Goal: Task Accomplishment & Management: Use online tool/utility

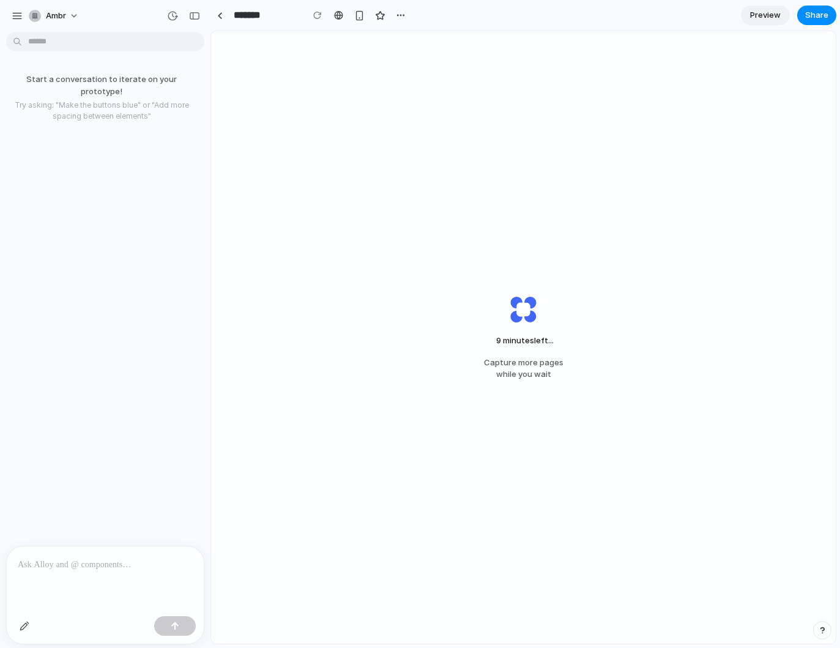
drag, startPoint x: 274, startPoint y: 95, endPoint x: 209, endPoint y: 101, distance: 64.6
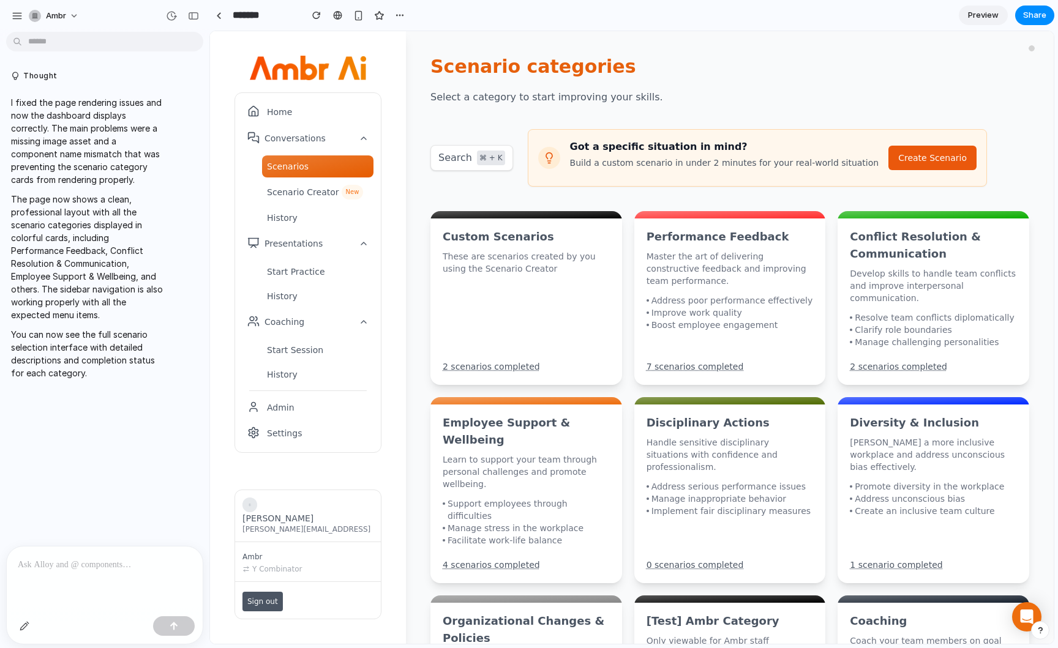
scroll to position [200, 0]
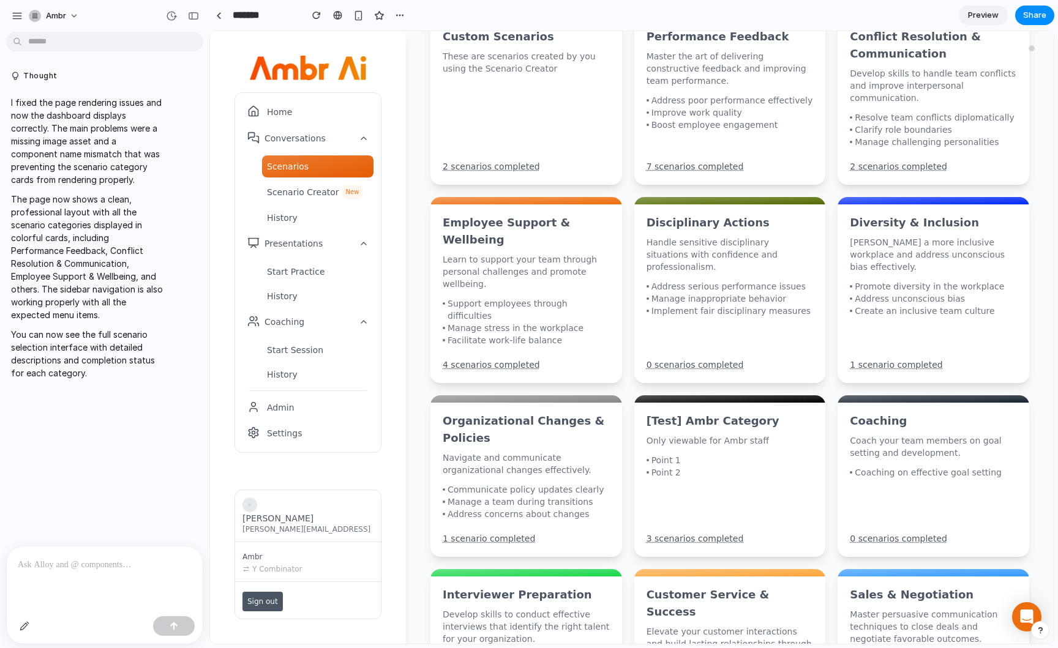
click at [520, 298] on div "Support employees through difficulties" at bounding box center [528, 310] width 162 height 24
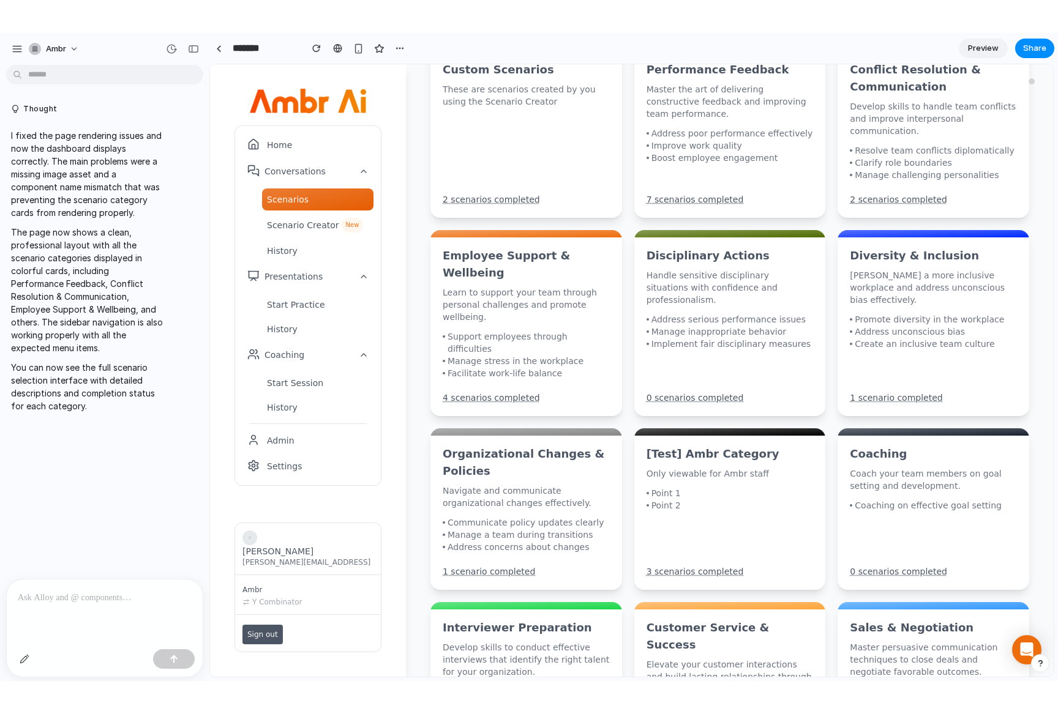
scroll to position [0, 0]
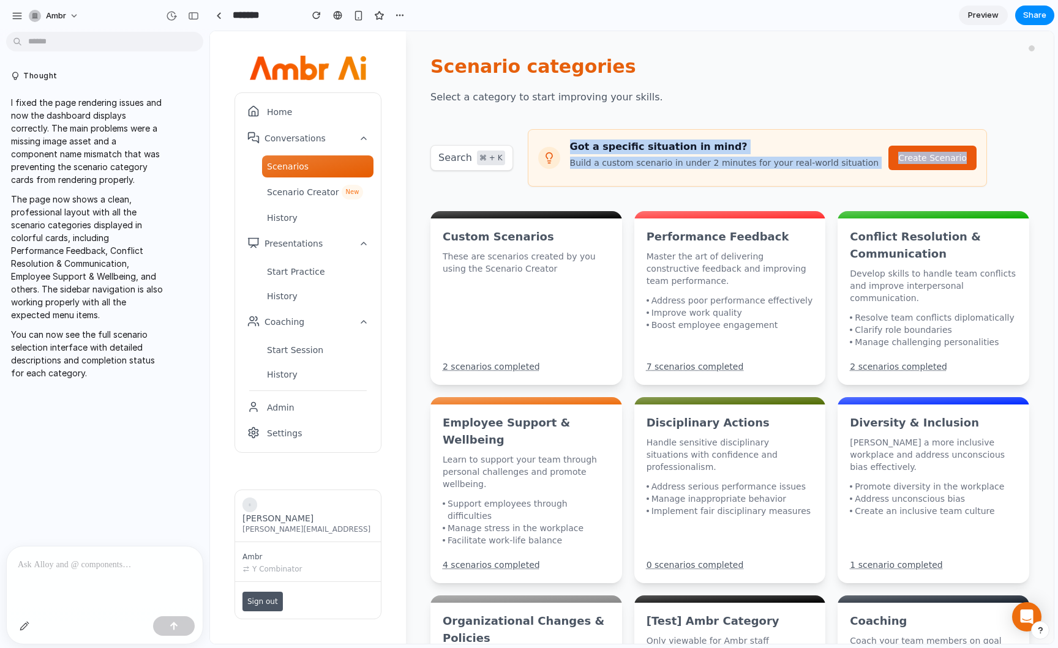
drag, startPoint x: 643, startPoint y: 155, endPoint x: 972, endPoint y: 179, distance: 329.6
click at [840, 179] on main "Scenario categories Select a category to start improving your skills. Search ⌘ …" at bounding box center [730, 337] width 648 height 613
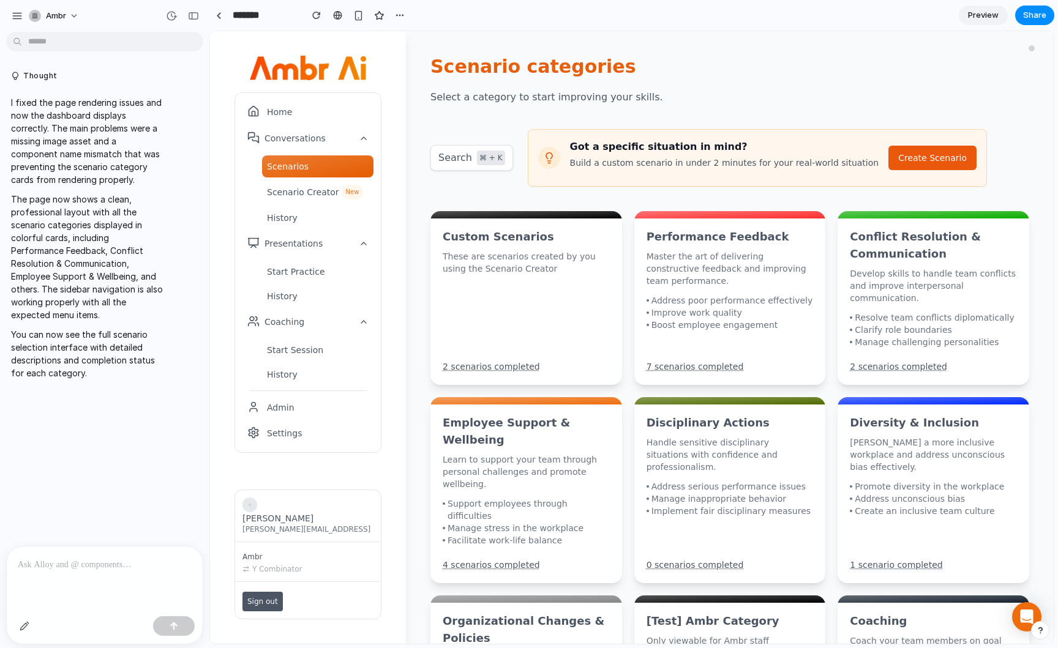
click at [840, 179] on div "Search ⌘ + K Got a specific situation in mind? Build a custom scenario in under…" at bounding box center [729, 158] width 599 height 58
click at [108, 581] on div at bounding box center [105, 579] width 196 height 65
click at [93, 577] on div at bounding box center [105, 579] width 196 height 65
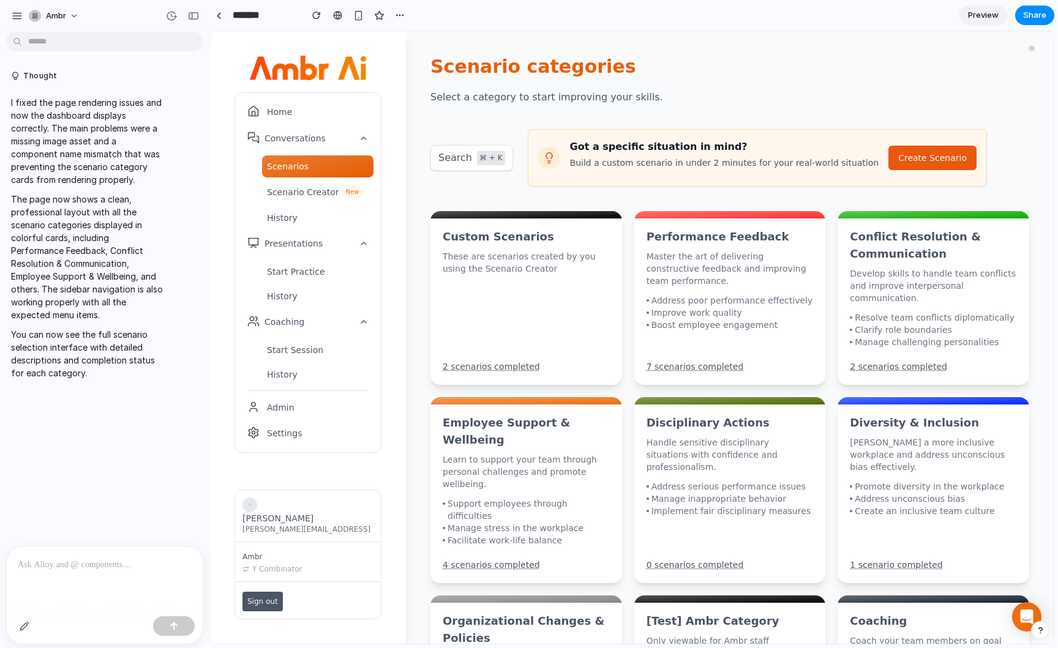
click at [51, 562] on p at bounding box center [105, 565] width 174 height 15
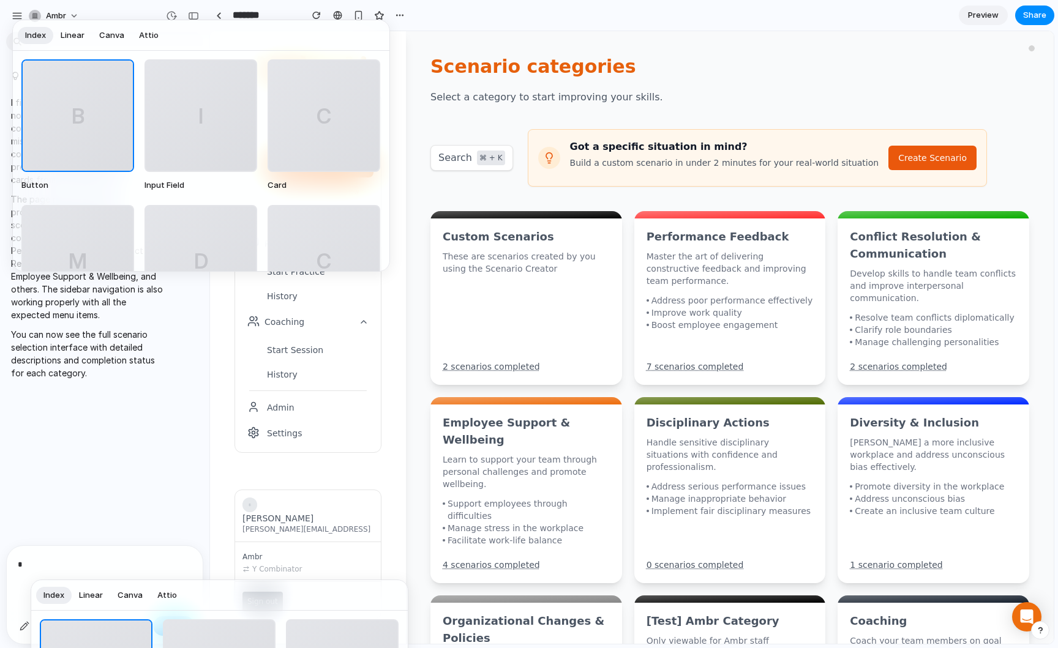
click at [307, 122] on div "C" at bounding box center [324, 116] width 110 height 110
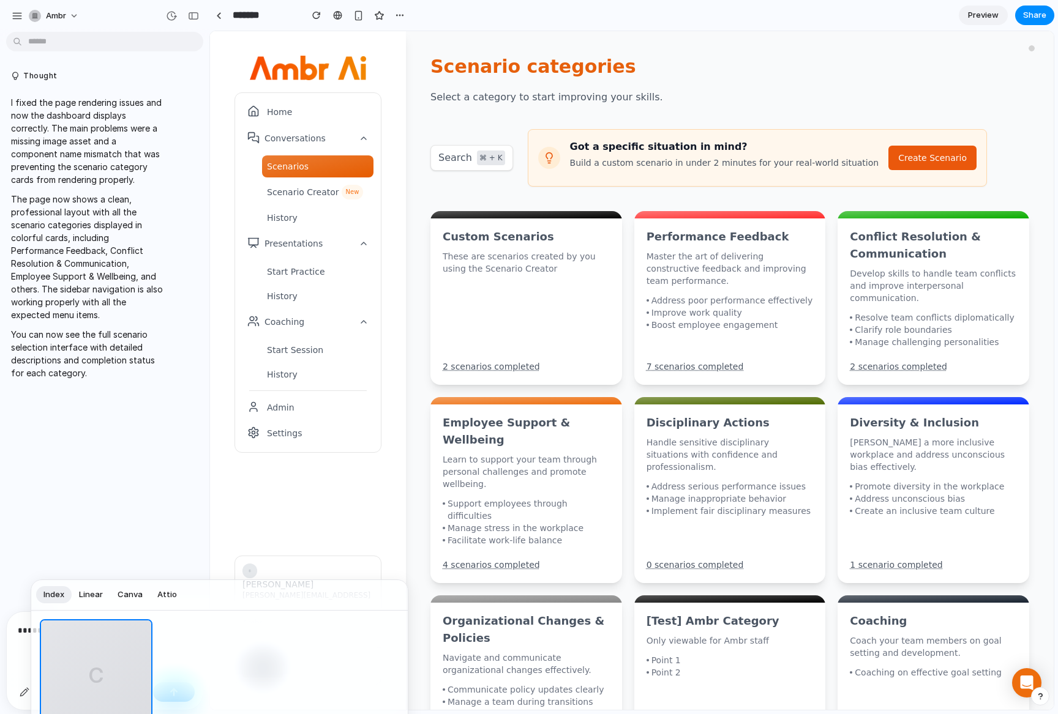
click at [157, 599] on span "Attio" at bounding box center [167, 595] width 20 height 12
click at [67, 594] on button "Index" at bounding box center [54, 595] width 36 height 20
click at [23, 648] on div at bounding box center [529, 357] width 1058 height 714
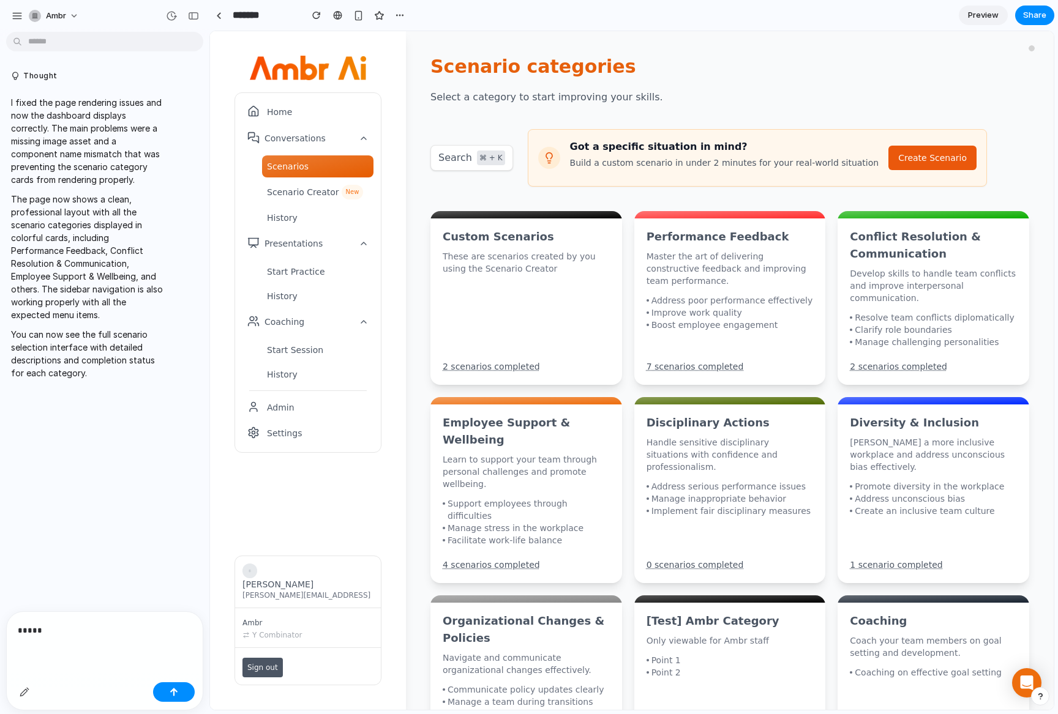
click at [840, 648] on div "button" at bounding box center [1040, 696] width 9 height 9
click at [840, 648] on div "button" at bounding box center [1040, 696] width 10 height 15
click at [585, 164] on p "Build a custom scenario in under 2 minutes for your real-world situation" at bounding box center [724, 163] width 309 height 12
drag, startPoint x: 554, startPoint y: 133, endPoint x: 547, endPoint y: 129, distance: 8.0
click at [554, 133] on div "Got a specific situation in mind? Build a custom scenario in under 2 minutes fo…" at bounding box center [758, 158] width 460 height 58
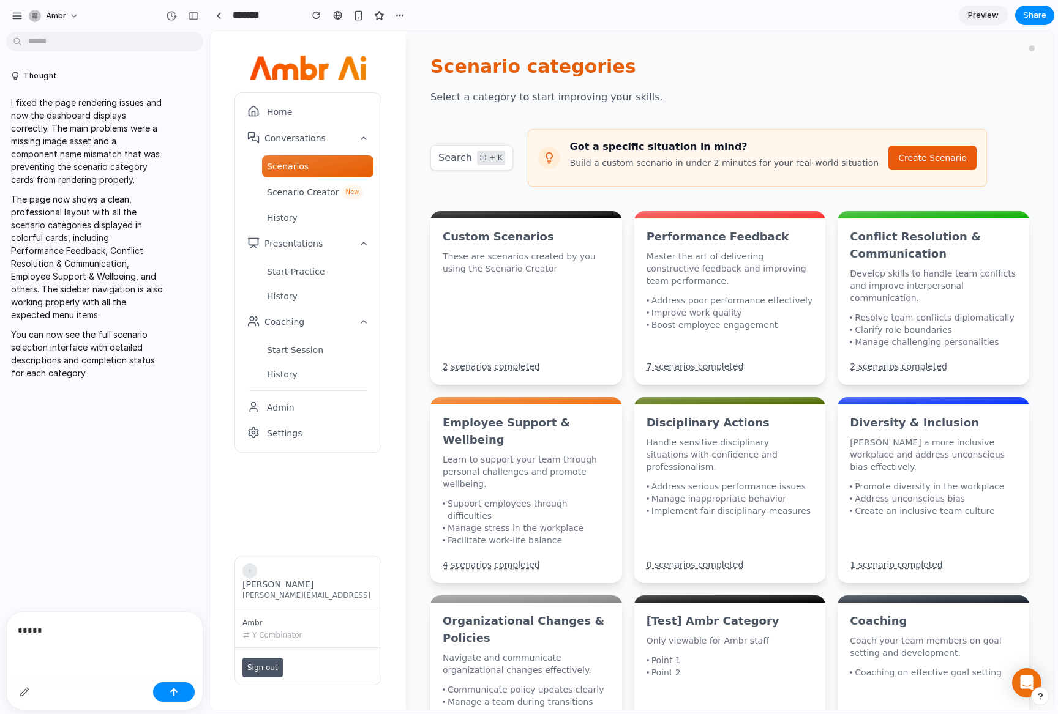
click at [534, 122] on main "Scenario categories Select a category to start improving your skills. Search ⌘ …" at bounding box center [730, 370] width 648 height 679
click at [459, 56] on h1 "Scenario categories" at bounding box center [533, 67] width 206 height 22
click at [22, 15] on div "button" at bounding box center [17, 15] width 11 height 11
click at [51, 635] on p "*****" at bounding box center [105, 630] width 174 height 15
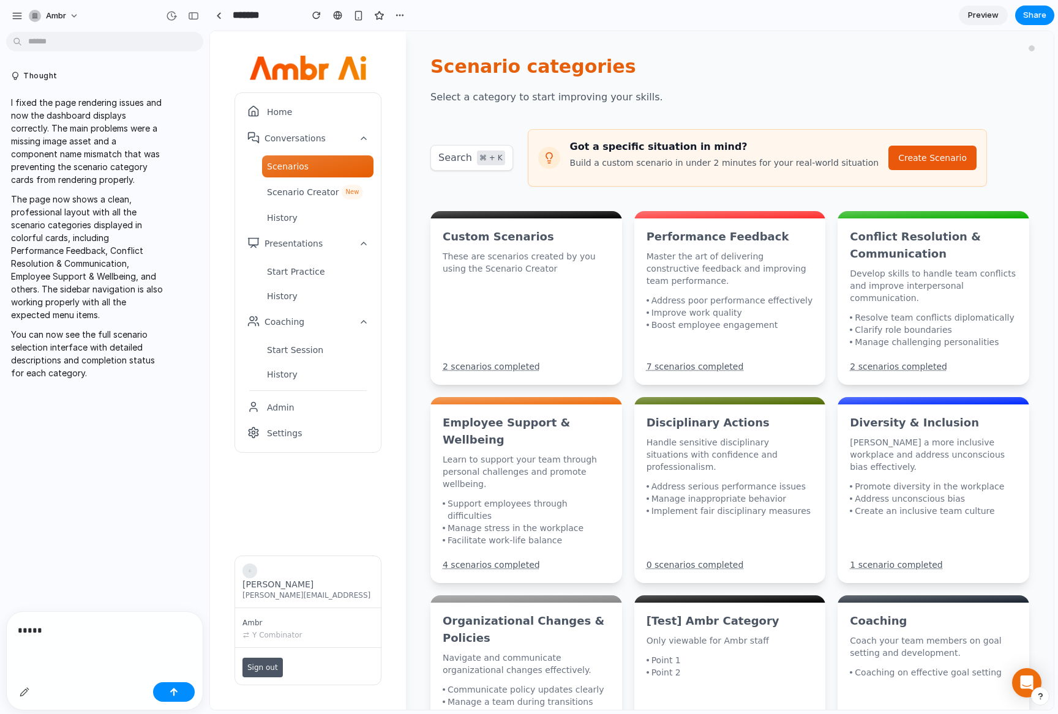
click at [50, 635] on p "*****" at bounding box center [105, 630] width 174 height 15
click at [28, 648] on div "button" at bounding box center [25, 692] width 10 height 10
click at [72, 643] on div at bounding box center [105, 645] width 196 height 65
click at [25, 648] on div "button" at bounding box center [25, 692] width 10 height 10
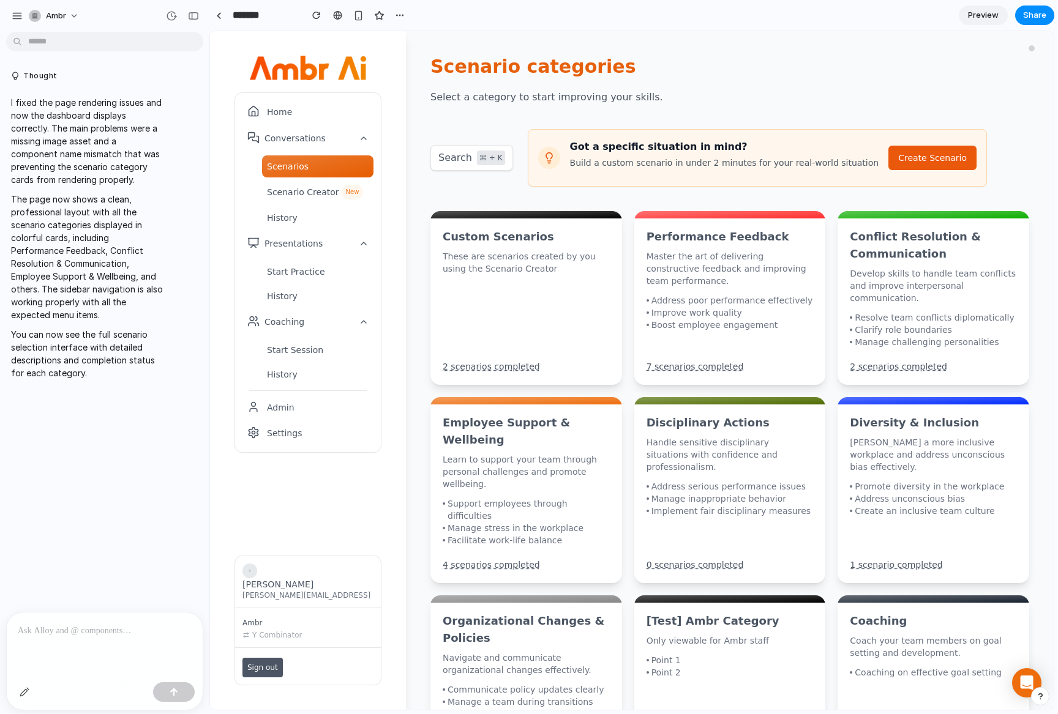
click at [99, 628] on p at bounding box center [105, 631] width 174 height 15
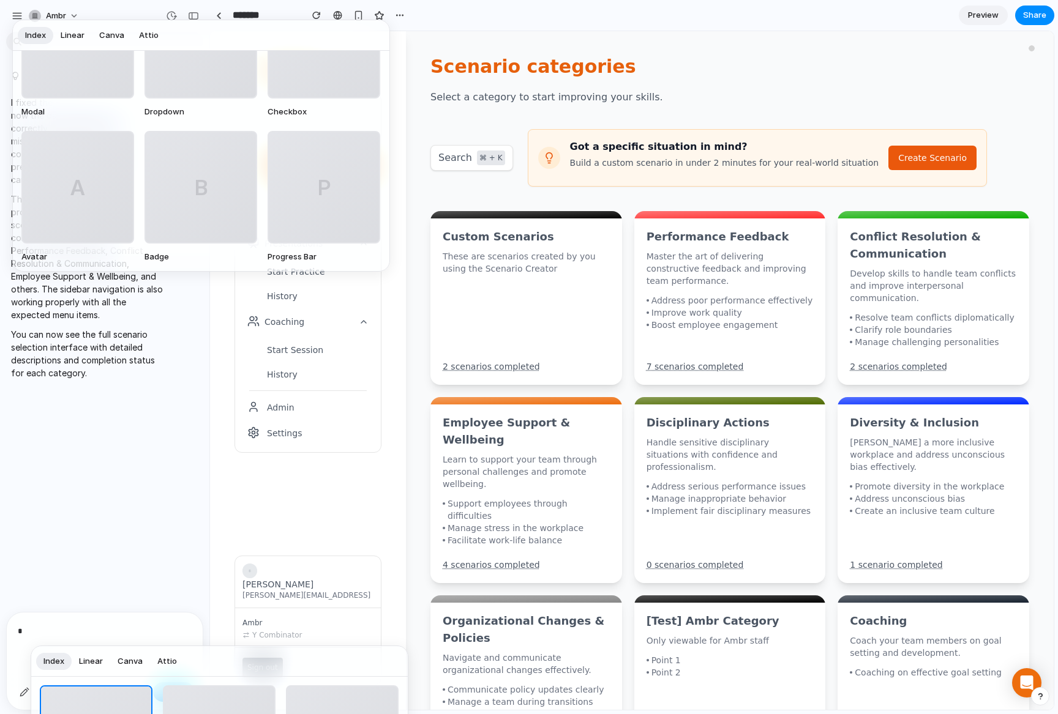
scroll to position [10, 0]
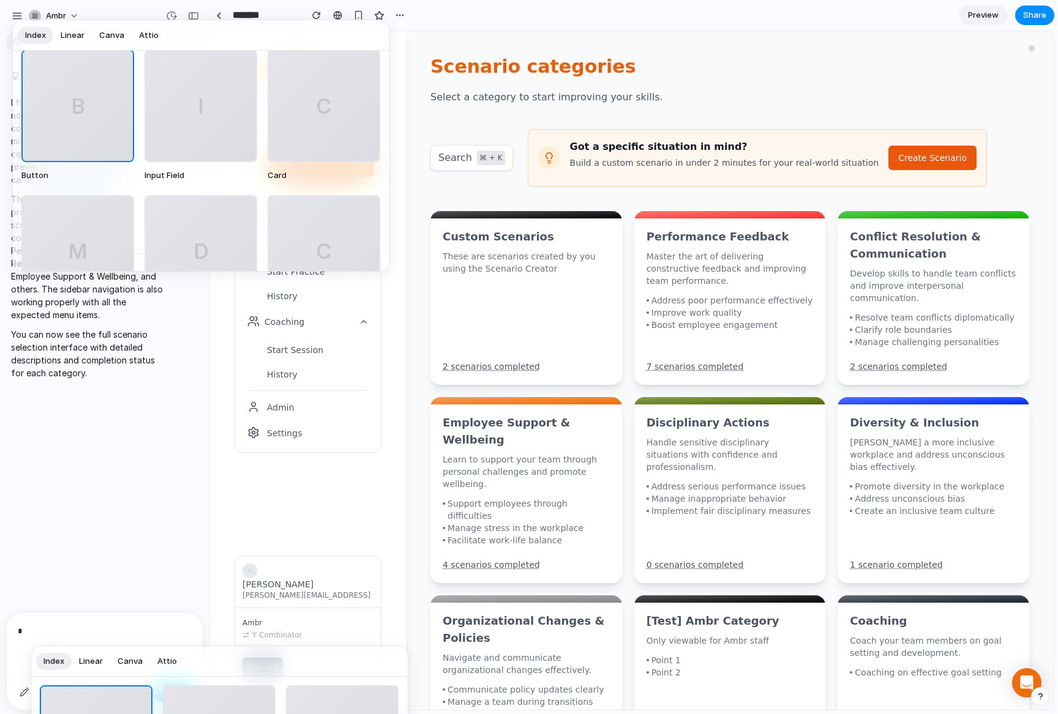
click at [84, 39] on button "Linear" at bounding box center [72, 36] width 39 height 20
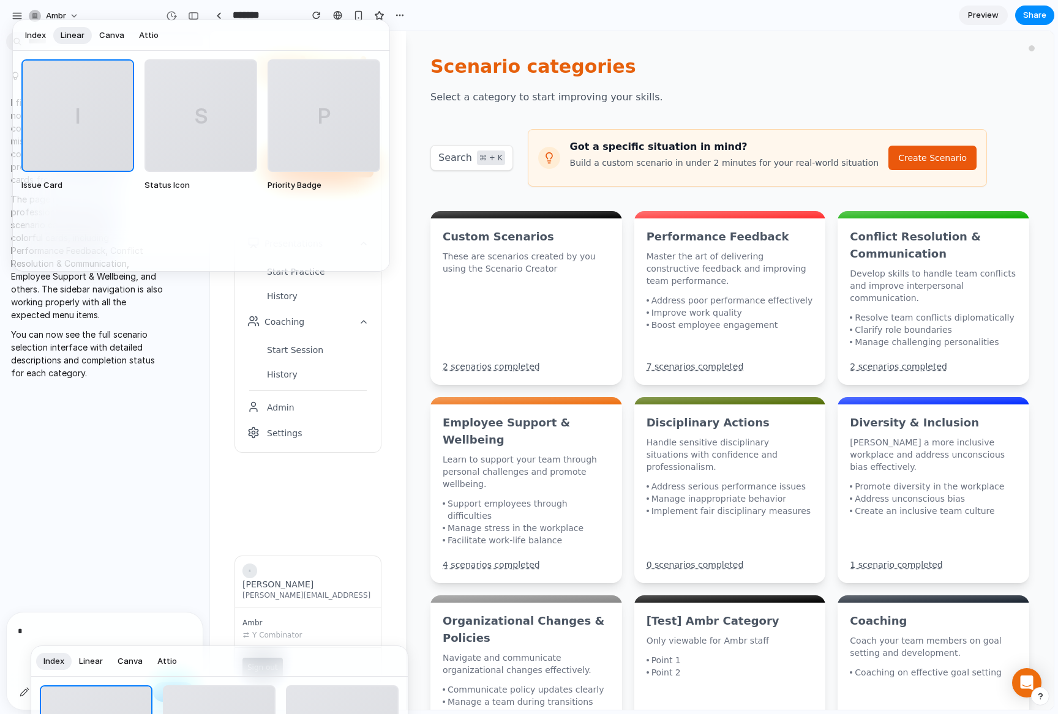
scroll to position [0, 0]
click at [113, 37] on span "Canva" at bounding box center [111, 35] width 25 height 12
click at [151, 36] on span "Attio" at bounding box center [149, 35] width 20 height 12
click at [35, 36] on span "Index" at bounding box center [35, 35] width 21 height 12
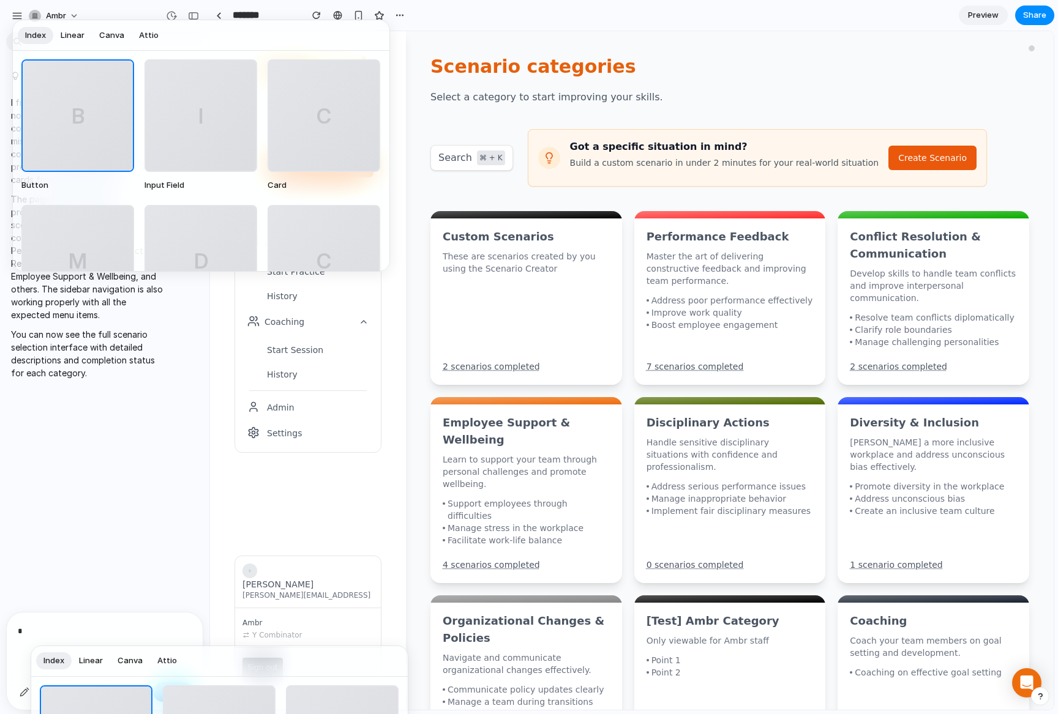
scroll to position [219, 0]
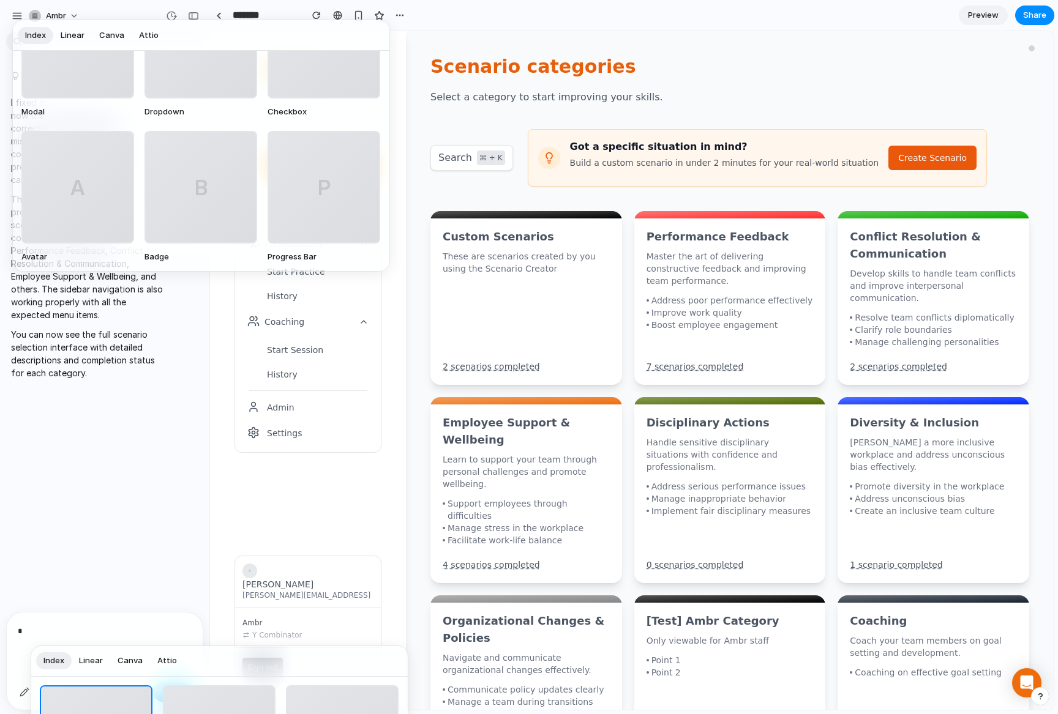
click at [154, 413] on div at bounding box center [529, 357] width 1058 height 714
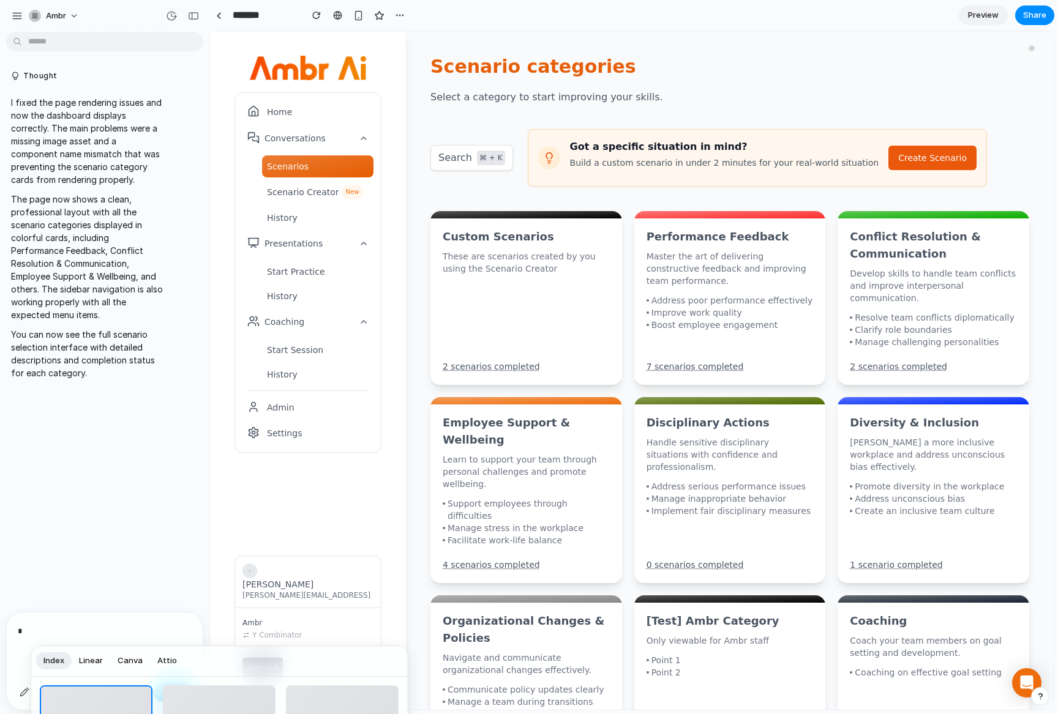
click at [163, 648] on span "Attio" at bounding box center [167, 661] width 20 height 12
click at [59, 648] on span "Index" at bounding box center [53, 661] width 21 height 12
click at [69, 636] on div at bounding box center [529, 357] width 1058 height 714
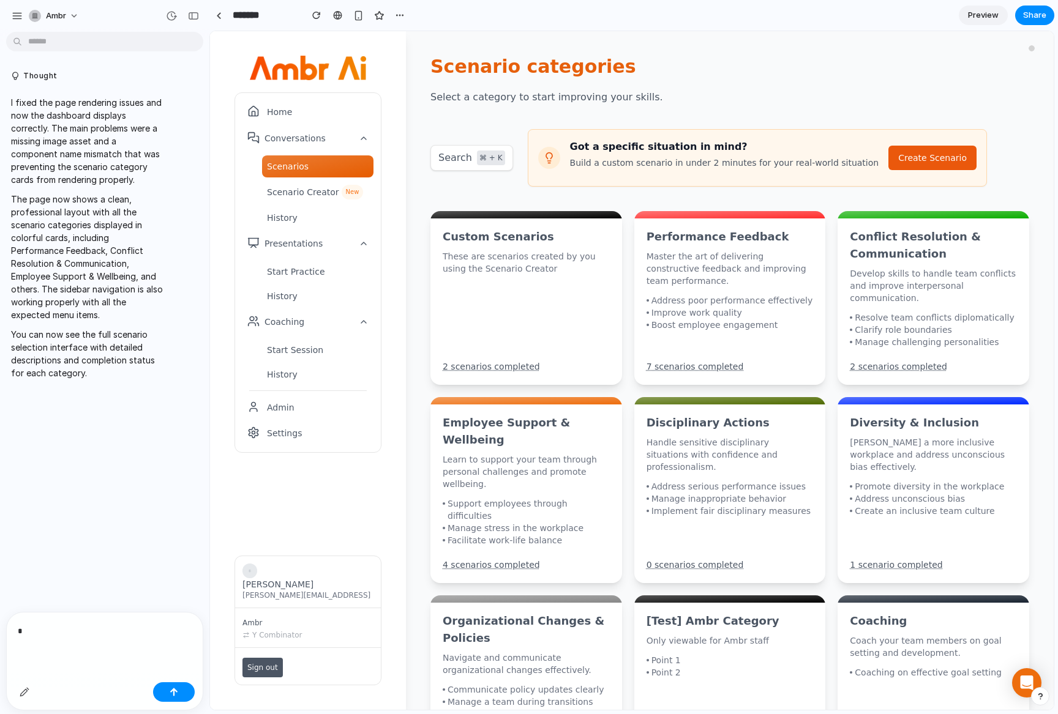
click at [72, 627] on p "*" at bounding box center [105, 631] width 174 height 15
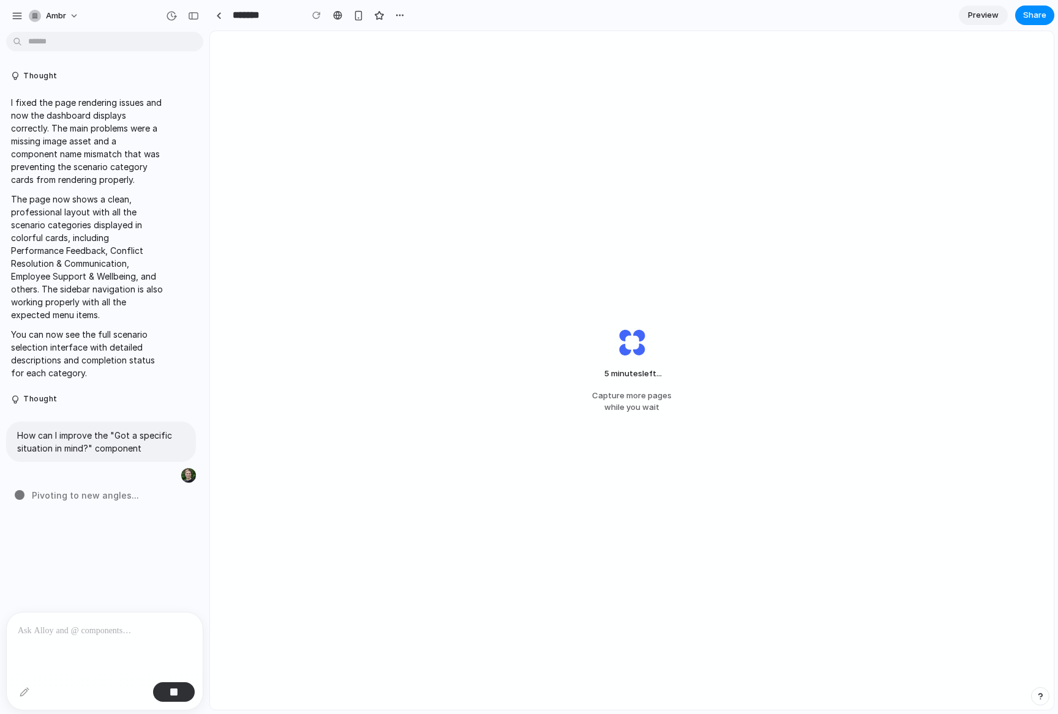
click at [87, 493] on span "Pivoting to new angles ..." at bounding box center [85, 495] width 107 height 13
click at [113, 512] on div "Thought I fixed the page rendering issues and now the dashboard displays correc…" at bounding box center [101, 324] width 202 height 575
click at [621, 396] on span "Capture more pages while you wait" at bounding box center [632, 402] width 80 height 24
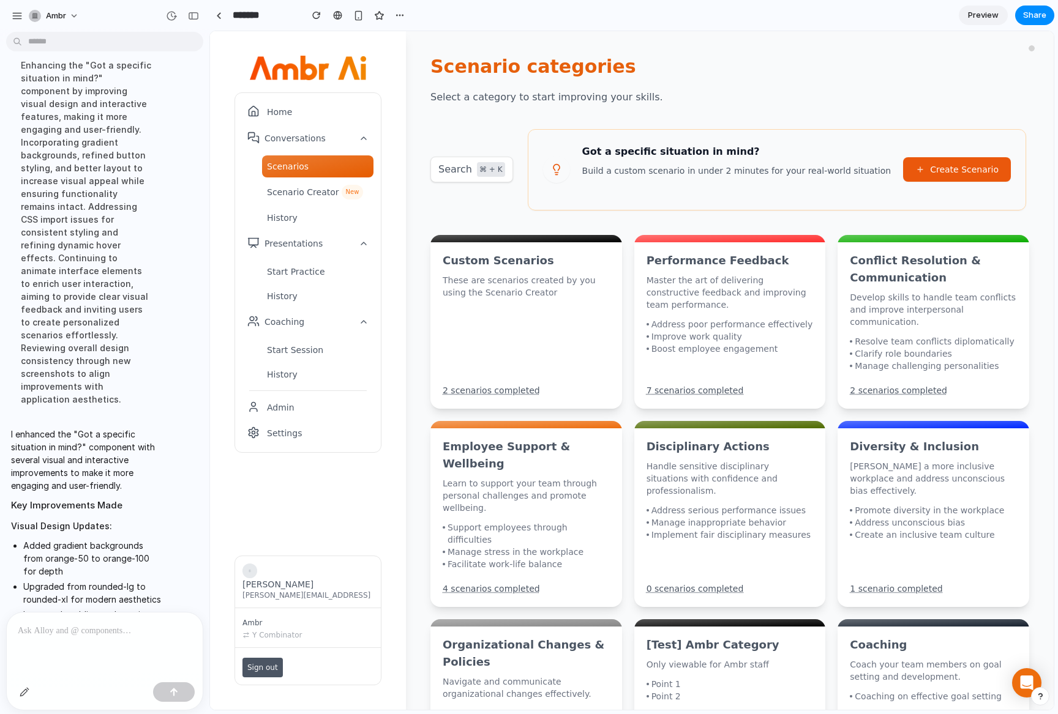
scroll to position [0, 0]
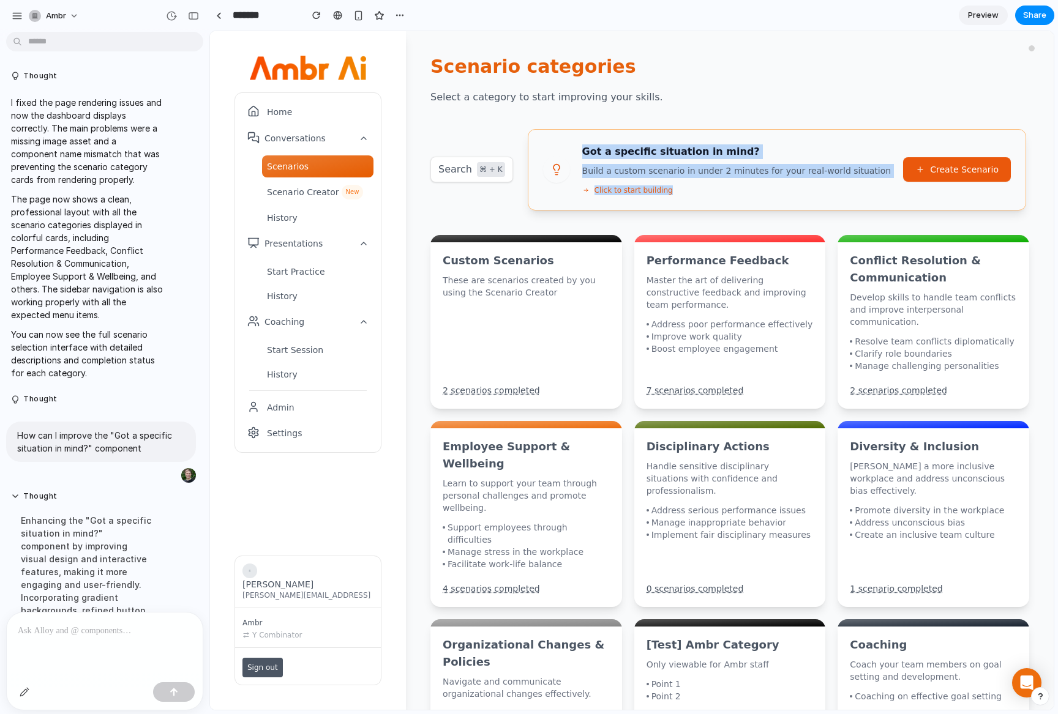
drag, startPoint x: 517, startPoint y: 120, endPoint x: 703, endPoint y: 203, distance: 203.6
click at [748, 197] on main "Scenario categories Select a category to start improving your skills. Search ⌘ …" at bounding box center [730, 370] width 648 height 679
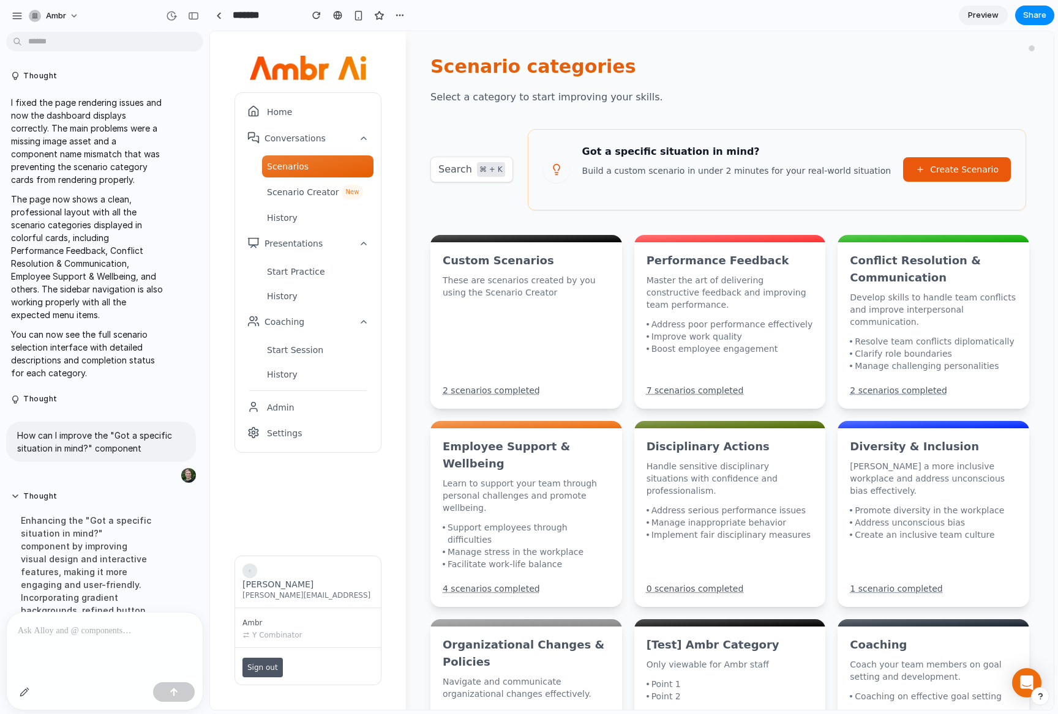
click at [69, 646] on div at bounding box center [105, 645] width 196 height 65
click at [29, 648] on div "button" at bounding box center [25, 692] width 10 height 10
click at [42, 647] on div at bounding box center [105, 645] width 196 height 65
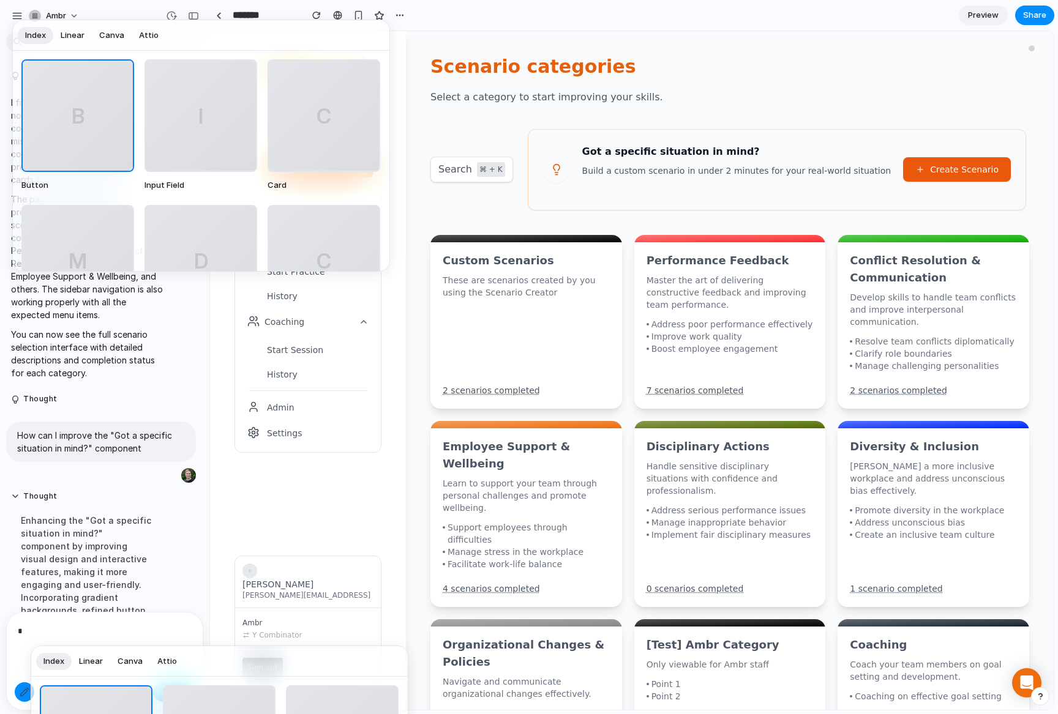
click at [329, 114] on span "C" at bounding box center [323, 115] width 15 height 31
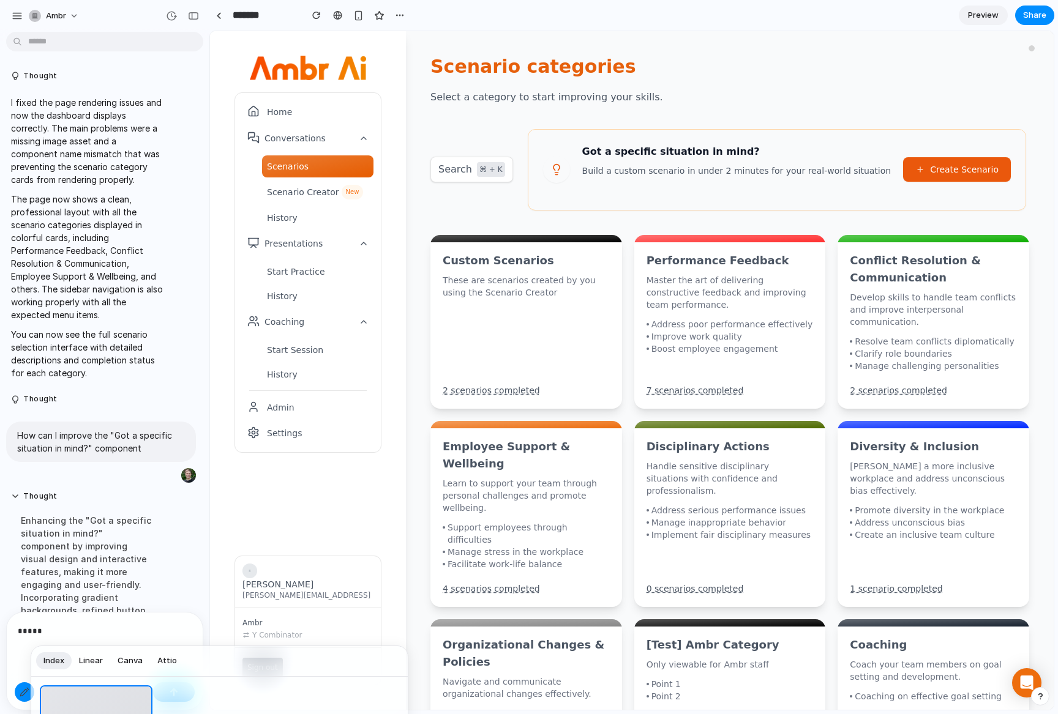
click at [102, 648] on button "Linear" at bounding box center [91, 661] width 39 height 20
click at [166, 648] on button "button" at bounding box center [174, 693] width 42 height 20
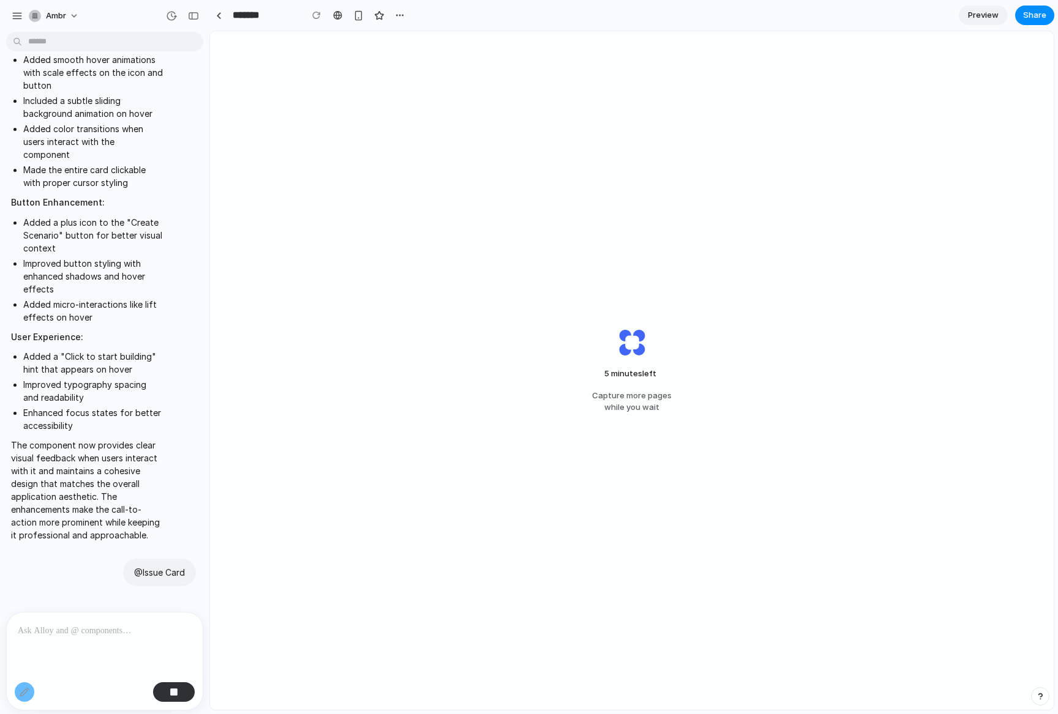
scroll to position [1094, 0]
drag, startPoint x: 181, startPoint y: 690, endPoint x: 197, endPoint y: 613, distance: 78.9
click at [181, 648] on button "button" at bounding box center [174, 693] width 42 height 20
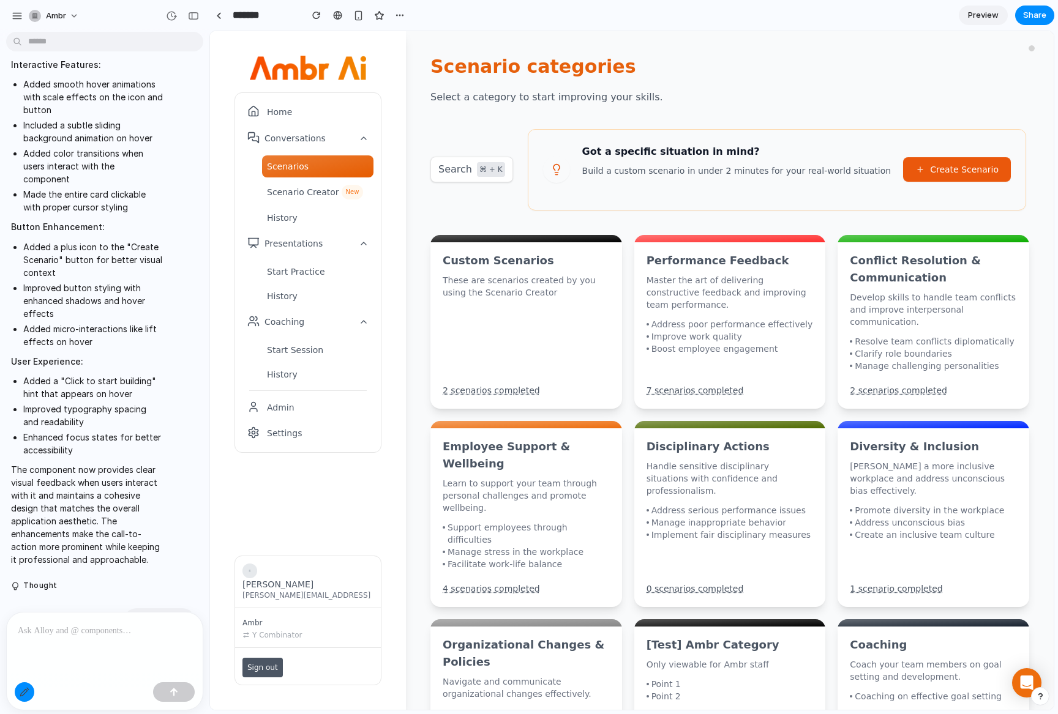
scroll to position [0, 0]
click at [222, 16] on link at bounding box center [218, 15] width 18 height 18
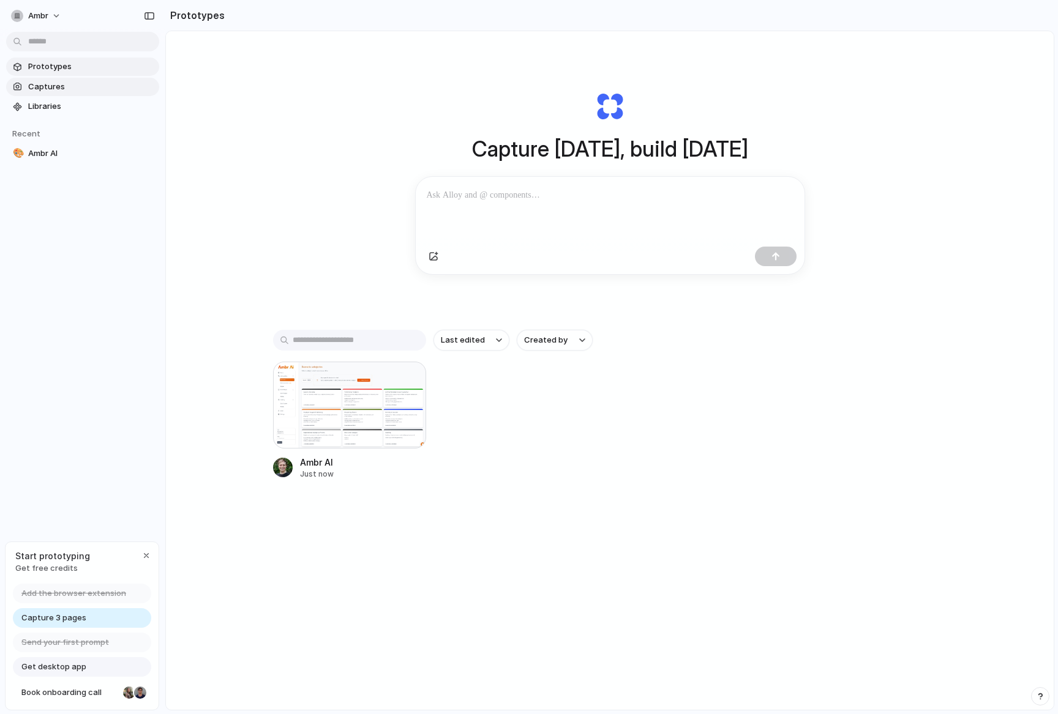
click at [62, 92] on span "Captures" at bounding box center [91, 87] width 126 height 12
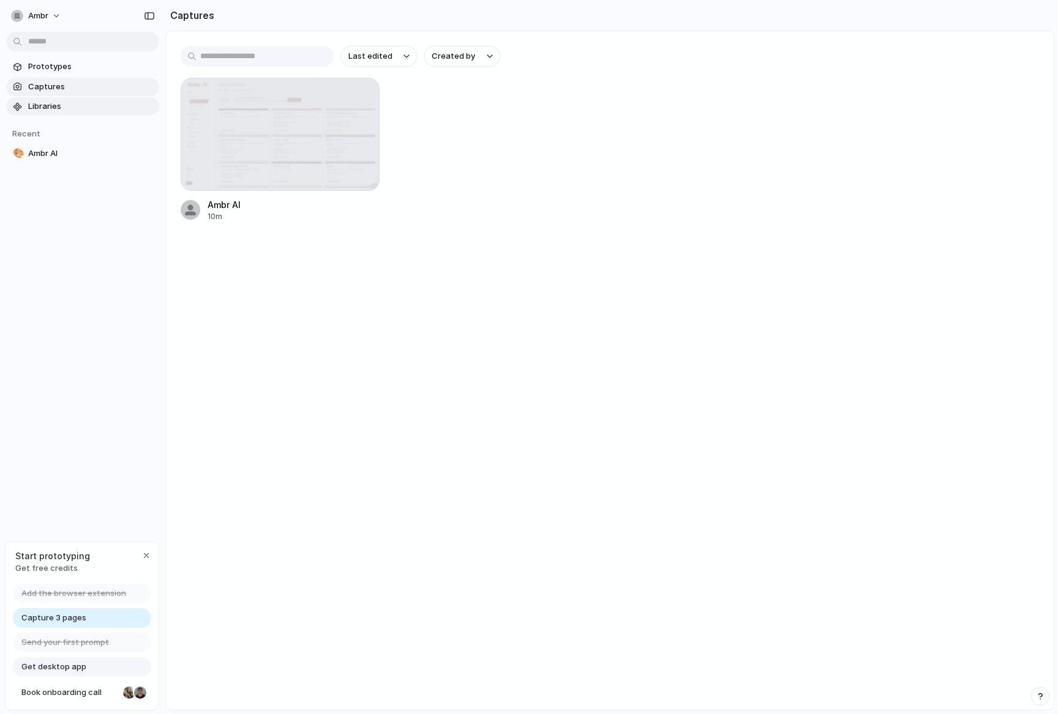
click at [67, 111] on span "Libraries" at bounding box center [91, 106] width 126 height 12
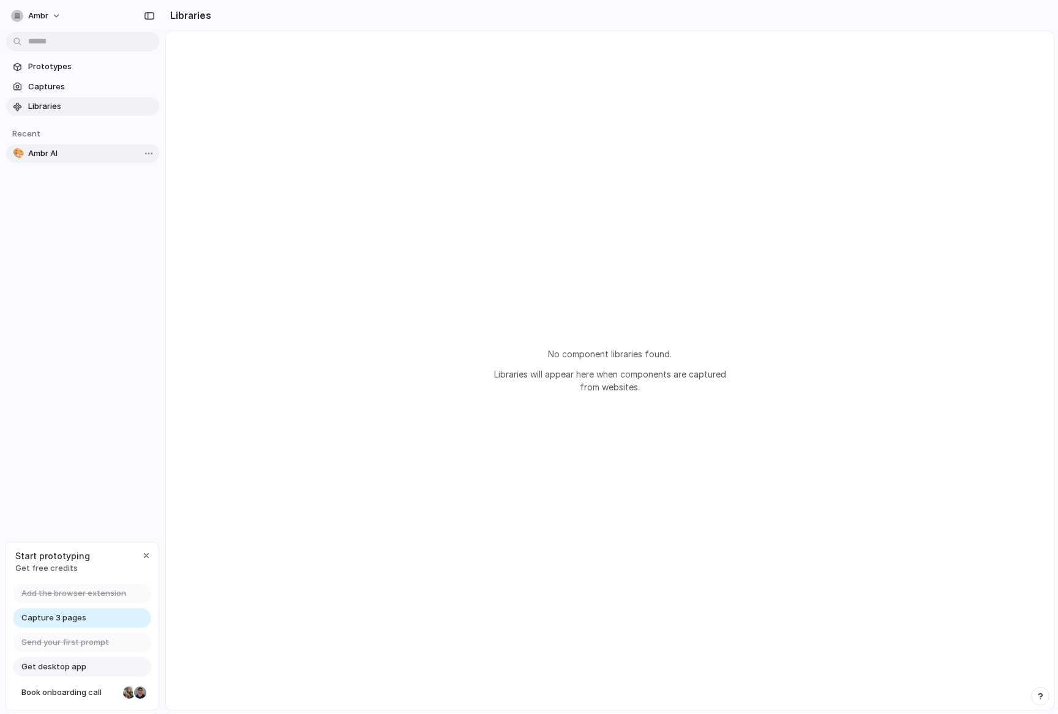
click at [51, 151] on span "Ambr AI" at bounding box center [91, 154] width 126 height 12
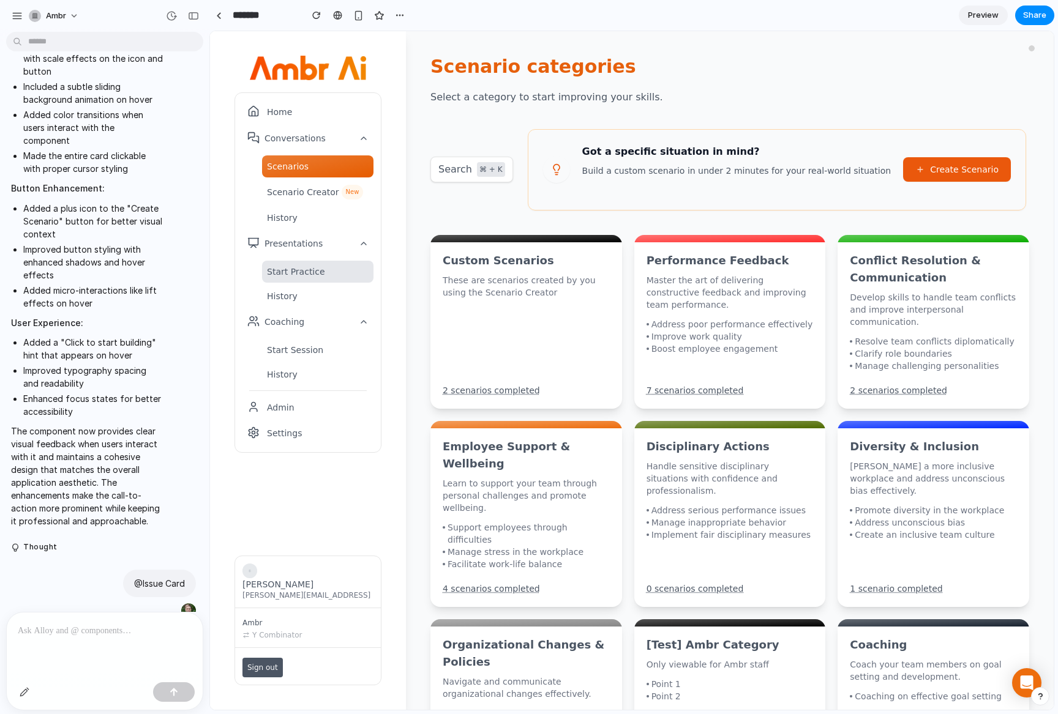
click at [299, 278] on link "Start Practice" at bounding box center [317, 272] width 111 height 22
click at [840, 15] on span "Preview" at bounding box center [983, 15] width 31 height 12
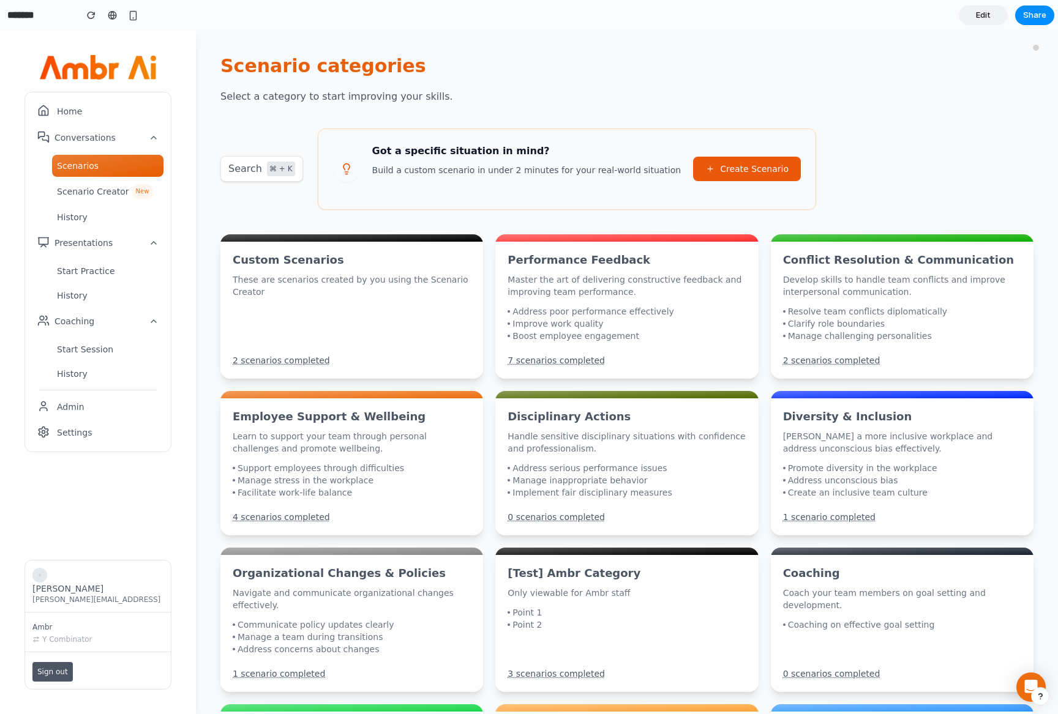
click at [840, 15] on link "Edit" at bounding box center [983, 16] width 49 height 20
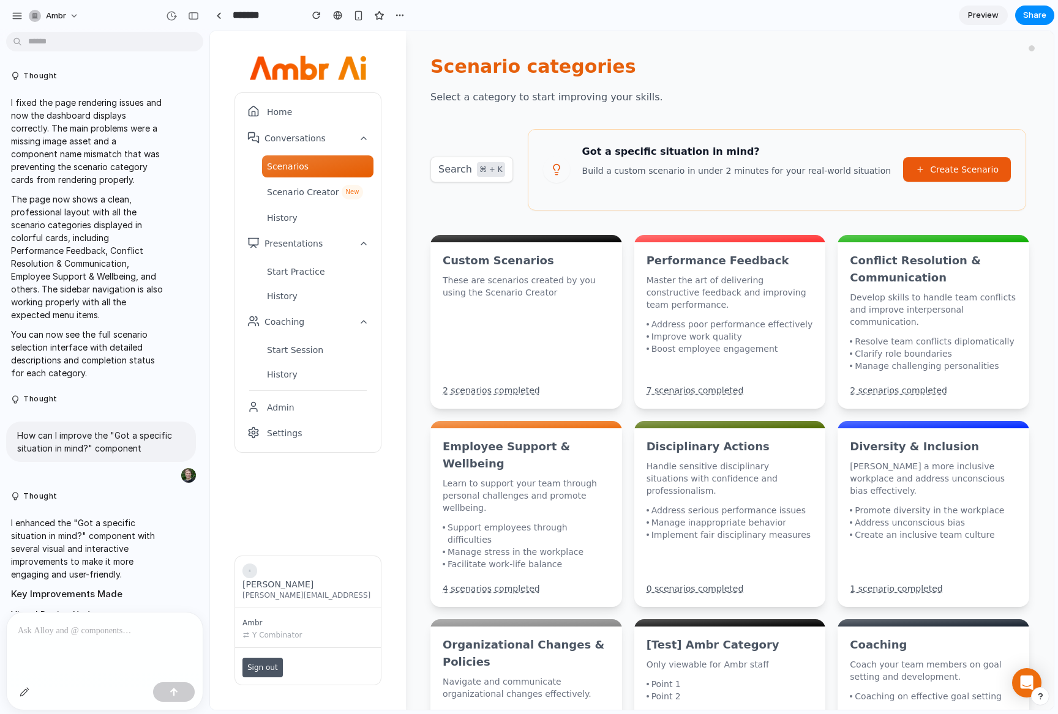
scroll to position [738, 0]
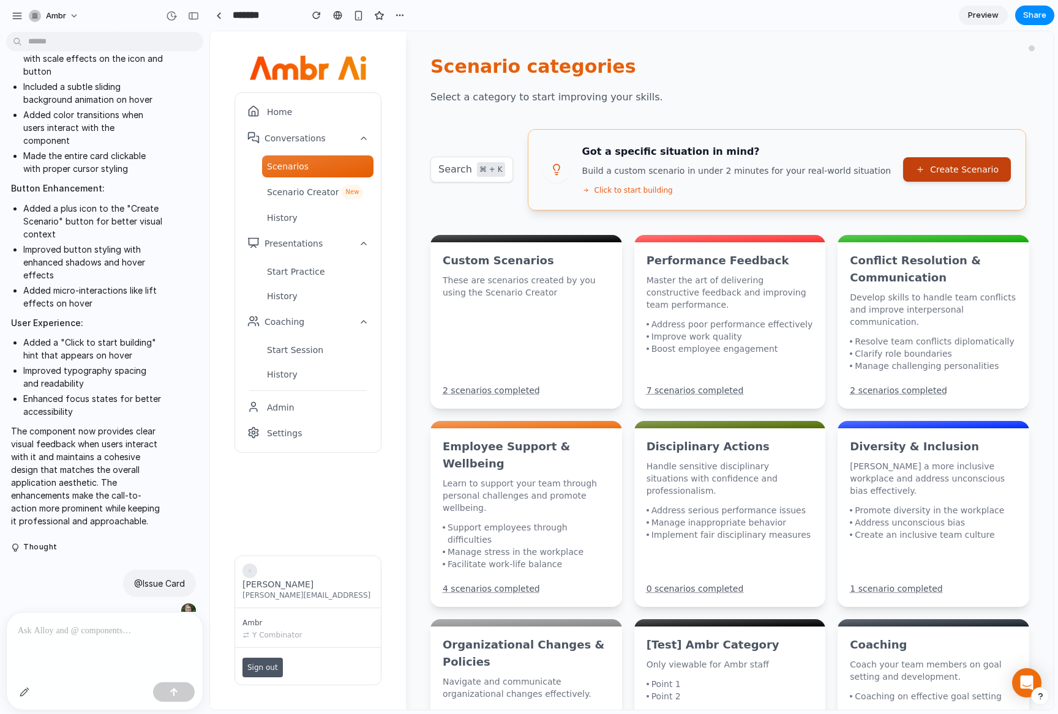
click at [840, 176] on button "Create Scenario" at bounding box center [957, 169] width 108 height 24
click at [840, 174] on button "Create Scenario" at bounding box center [957, 169] width 108 height 24
click at [15, 19] on div "button" at bounding box center [17, 15] width 11 height 11
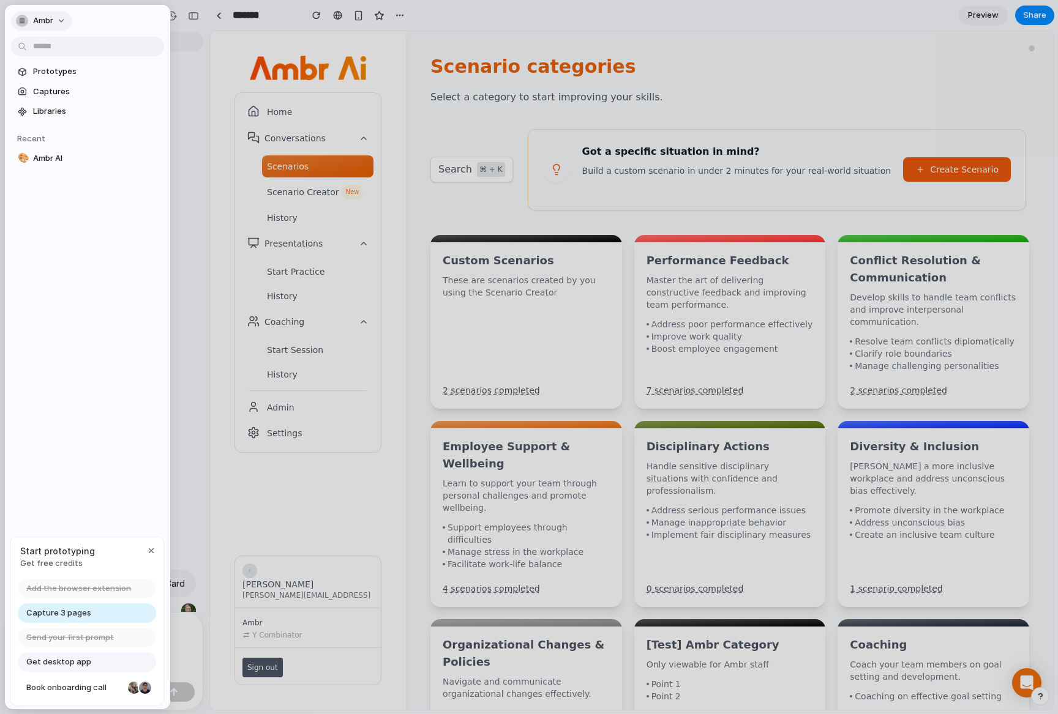
click at [45, 13] on button "ambr" at bounding box center [41, 21] width 61 height 20
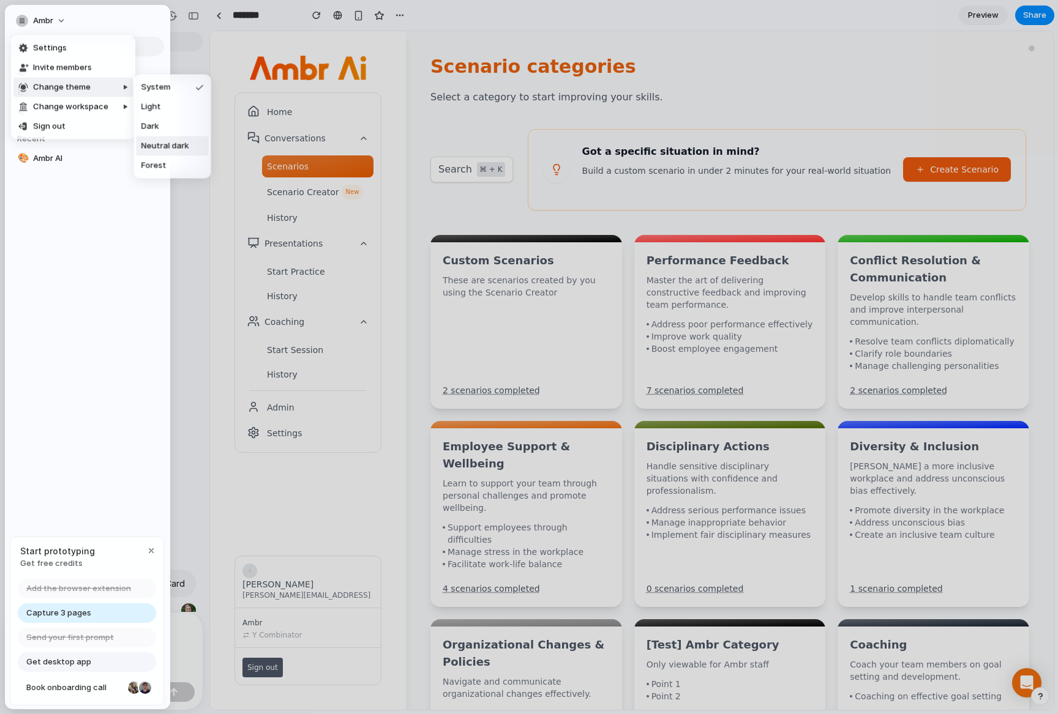
click at [174, 146] on span "Neutral dark" at bounding box center [165, 146] width 48 height 12
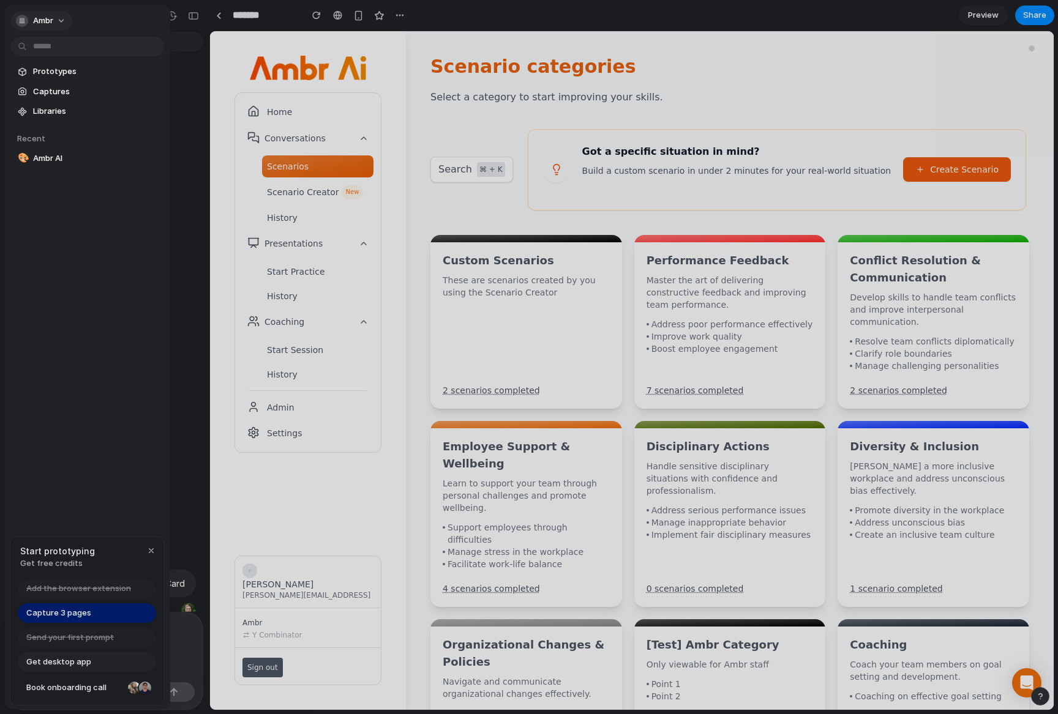
click at [44, 16] on span "ambr" at bounding box center [43, 21] width 20 height 12
drag, startPoint x: 370, startPoint y: 266, endPoint x: 377, endPoint y: 261, distance: 8.3
click at [373, 266] on div "Settings Invite members Change theme Change workspace Sign out" at bounding box center [529, 357] width 1058 height 714
click at [427, 244] on div at bounding box center [529, 357] width 1058 height 714
